Goal: Find specific page/section: Find specific page/section

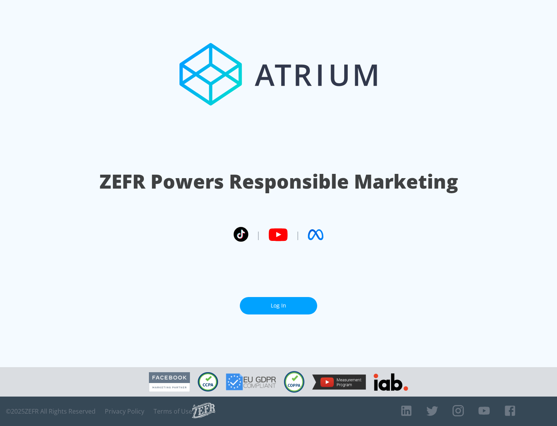
click at [279, 302] on link "Log In" at bounding box center [278, 305] width 77 height 17
